Goal: Register for event/course

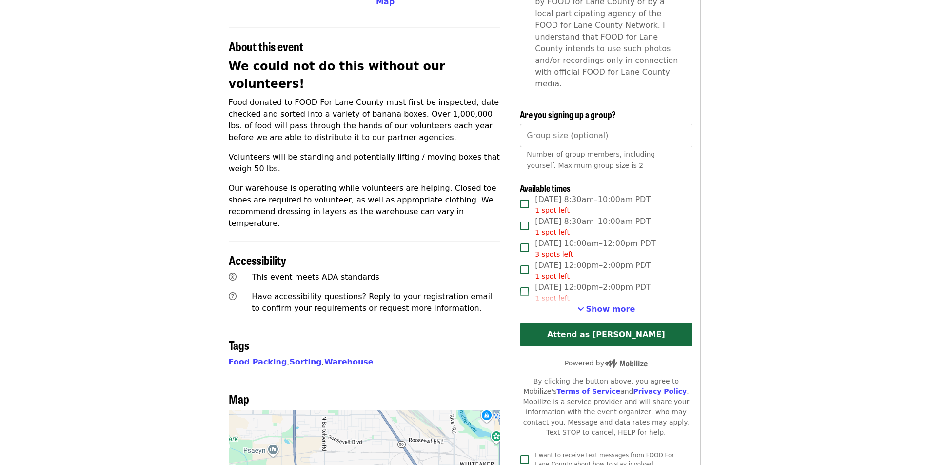
scroll to position [341, 0]
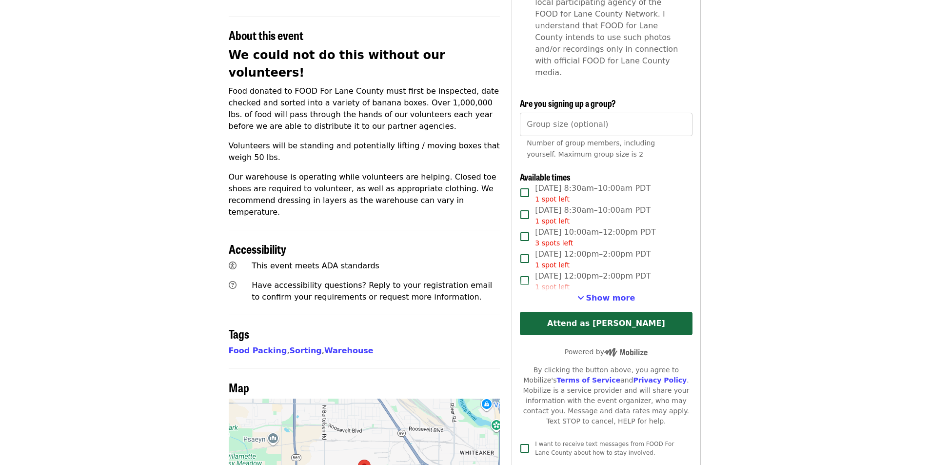
click at [637, 280] on div "**********" at bounding box center [606, 114] width 172 height 688
click at [621, 293] on span "Show more" at bounding box center [610, 297] width 49 height 9
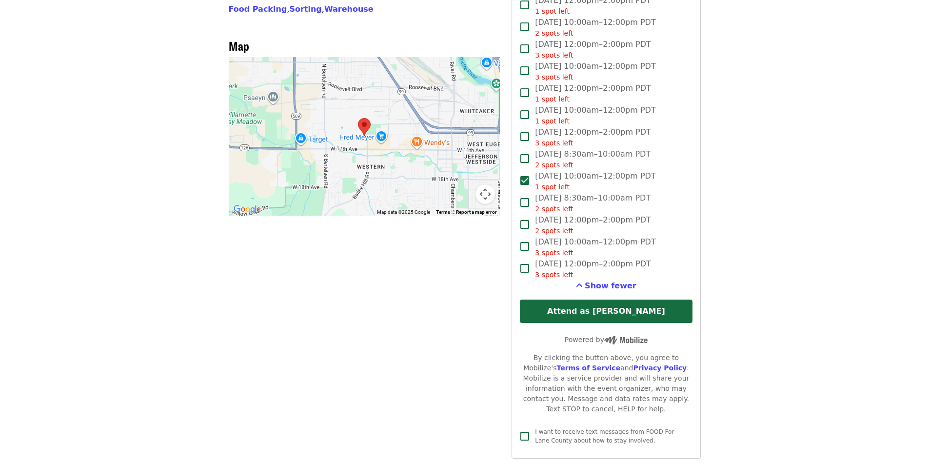
scroll to position [732, 0]
